Goal: Transaction & Acquisition: Purchase product/service

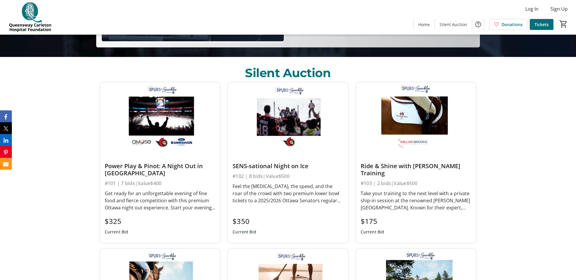
scroll to position [225, 0]
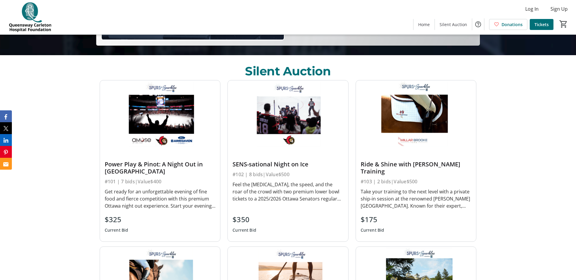
click at [148, 163] on div "Power Play & Pinot: A Night Out in [GEOGRAPHIC_DATA]" at bounding box center [160, 168] width 111 height 14
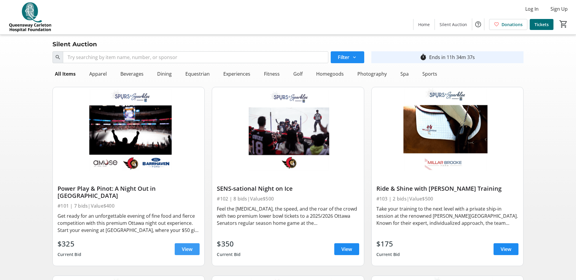
click at [192, 246] on span "View" at bounding box center [187, 249] width 11 height 7
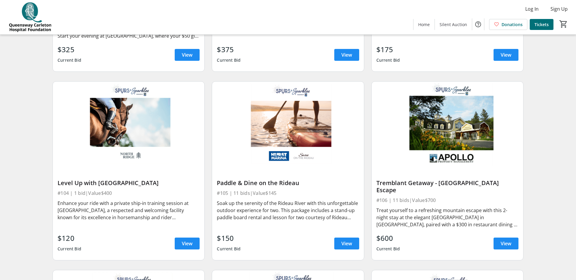
scroll to position [195, 0]
click at [503, 240] on span "View" at bounding box center [506, 243] width 11 height 7
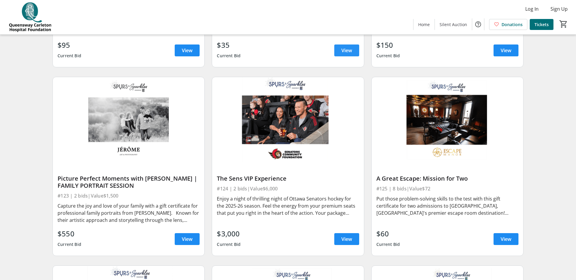
scroll to position [1310, 0]
click at [346, 232] on span at bounding box center [347, 239] width 25 height 14
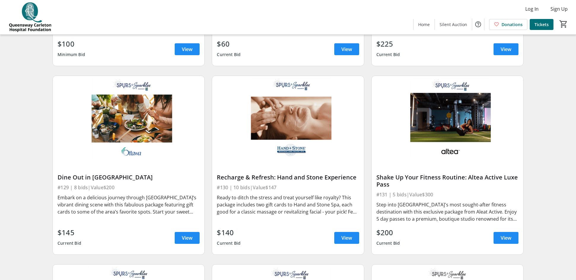
scroll to position [1682, 0]
click at [187, 231] on span at bounding box center [187, 238] width 25 height 14
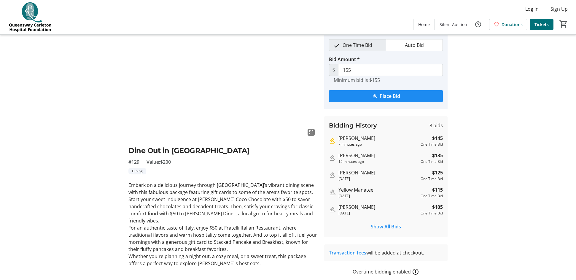
scroll to position [26, 0]
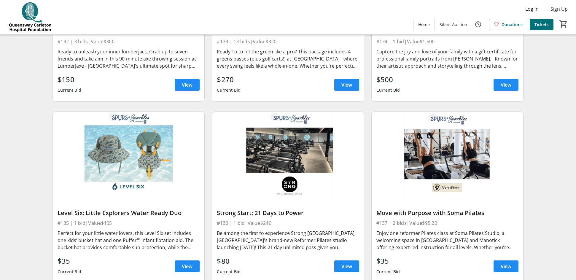
scroll to position [1988, 0]
